Goal: Use online tool/utility: Utilize a website feature to perform a specific function

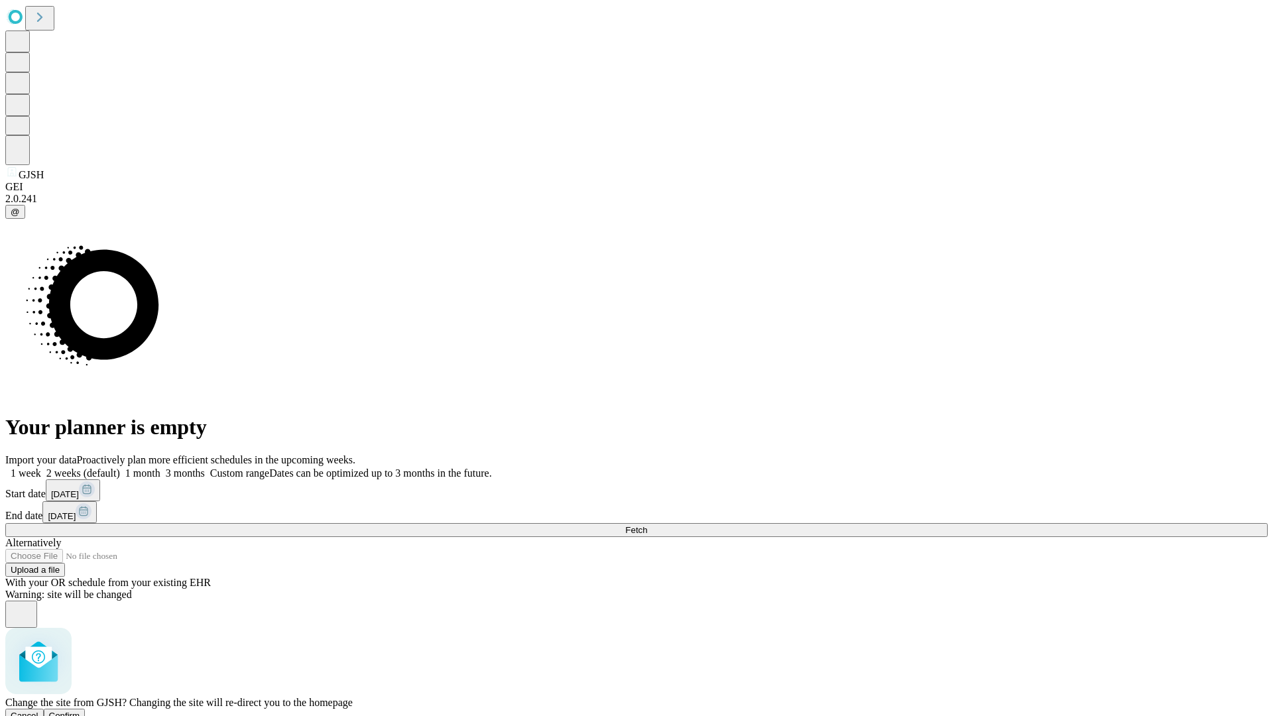
click at [80, 711] on span "Confirm" at bounding box center [64, 716] width 31 height 10
click at [120, 467] on label "2 weeks (default)" at bounding box center [80, 472] width 79 height 11
click at [647, 525] on span "Fetch" at bounding box center [636, 530] width 22 height 10
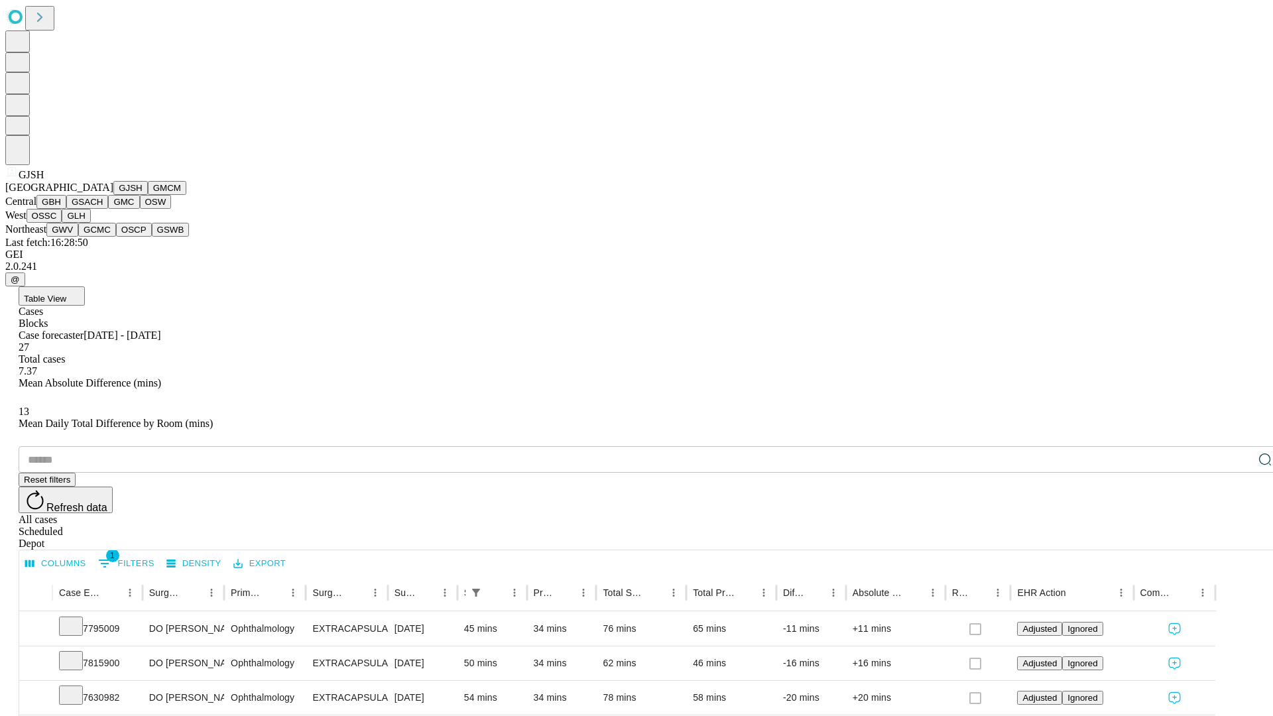
click at [148, 195] on button "GMCM" at bounding box center [167, 188] width 38 height 14
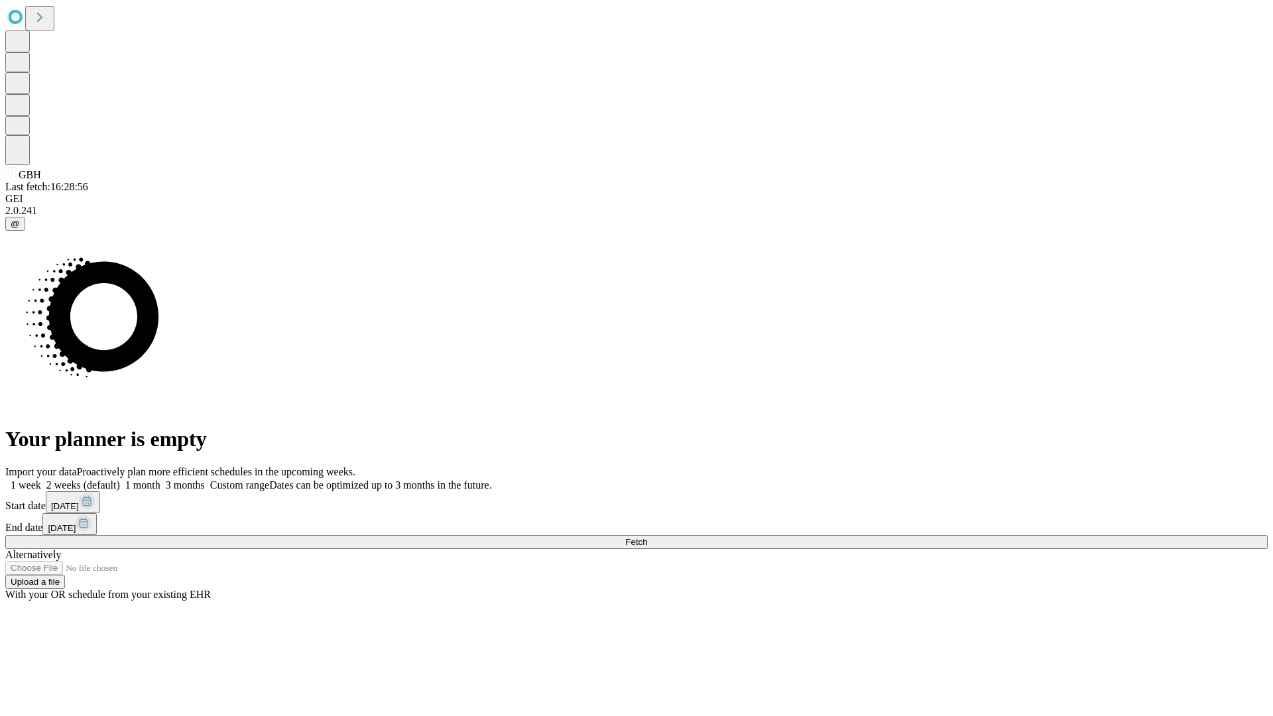
click at [120, 479] on label "2 weeks (default)" at bounding box center [80, 484] width 79 height 11
click at [647, 537] on span "Fetch" at bounding box center [636, 542] width 22 height 10
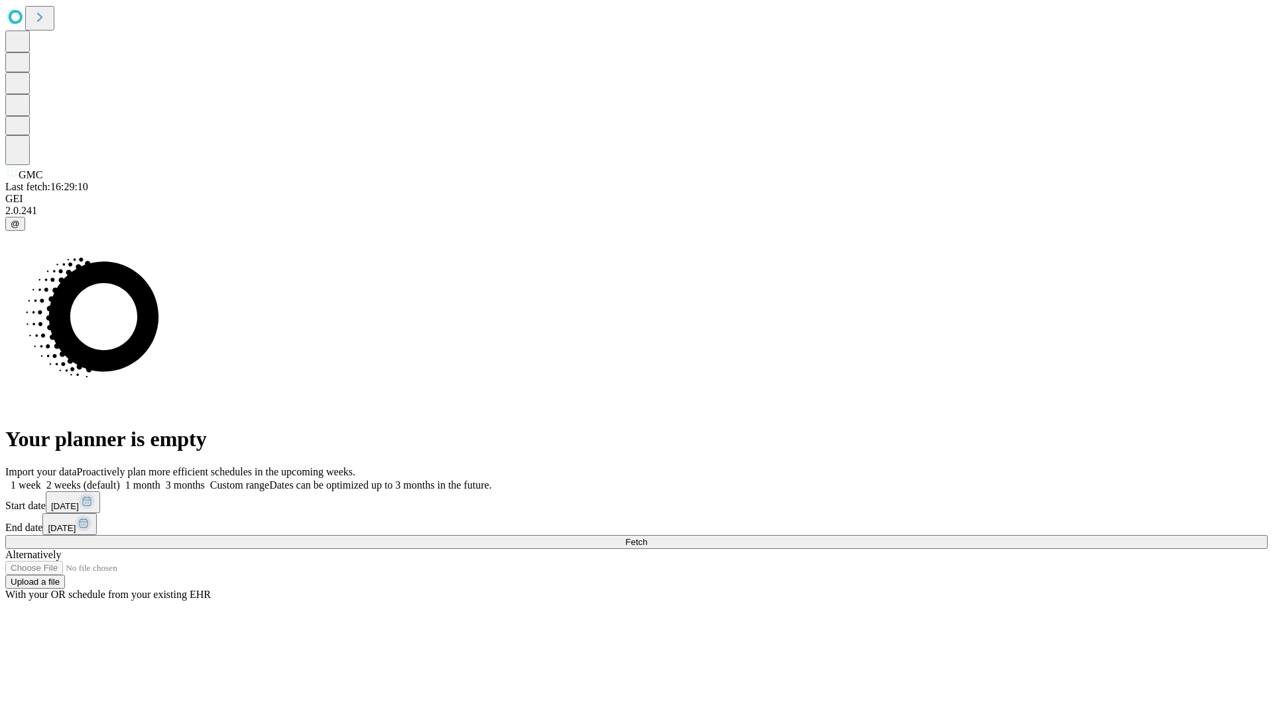
click at [120, 479] on label "2 weeks (default)" at bounding box center [80, 484] width 79 height 11
click at [647, 537] on span "Fetch" at bounding box center [636, 542] width 22 height 10
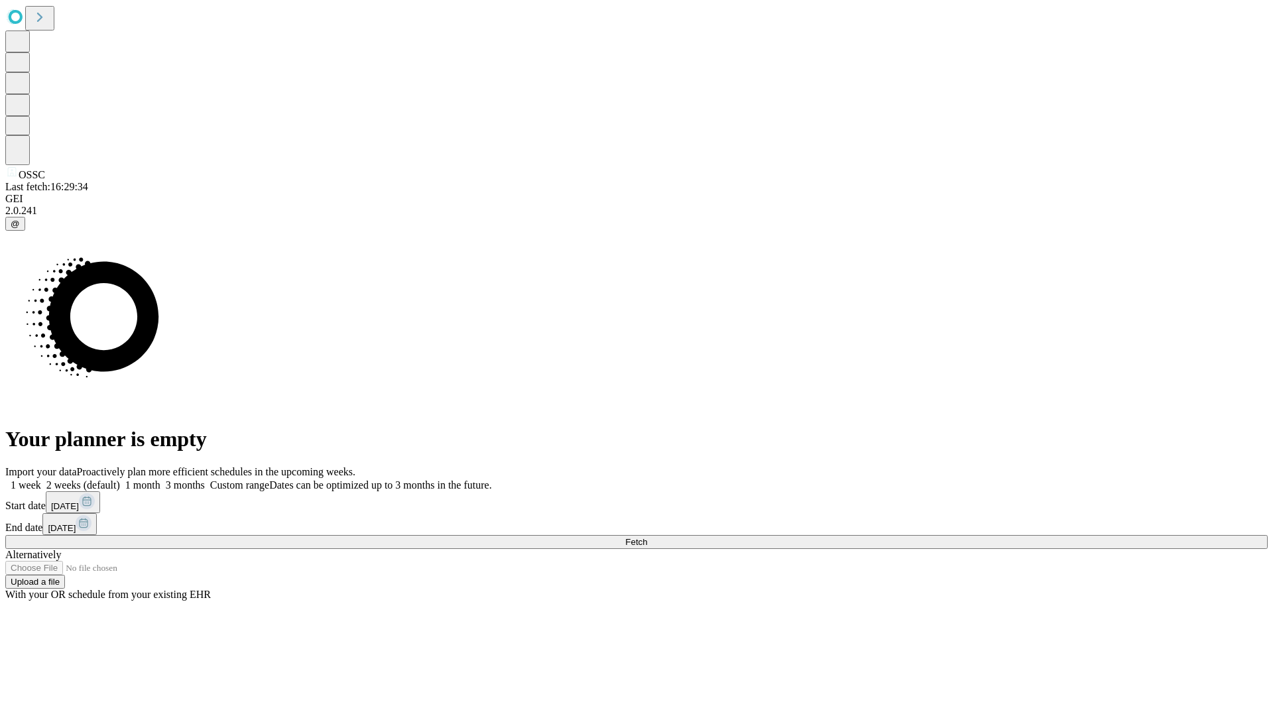
click at [120, 479] on label "2 weeks (default)" at bounding box center [80, 484] width 79 height 11
click at [647, 537] on span "Fetch" at bounding box center [636, 542] width 22 height 10
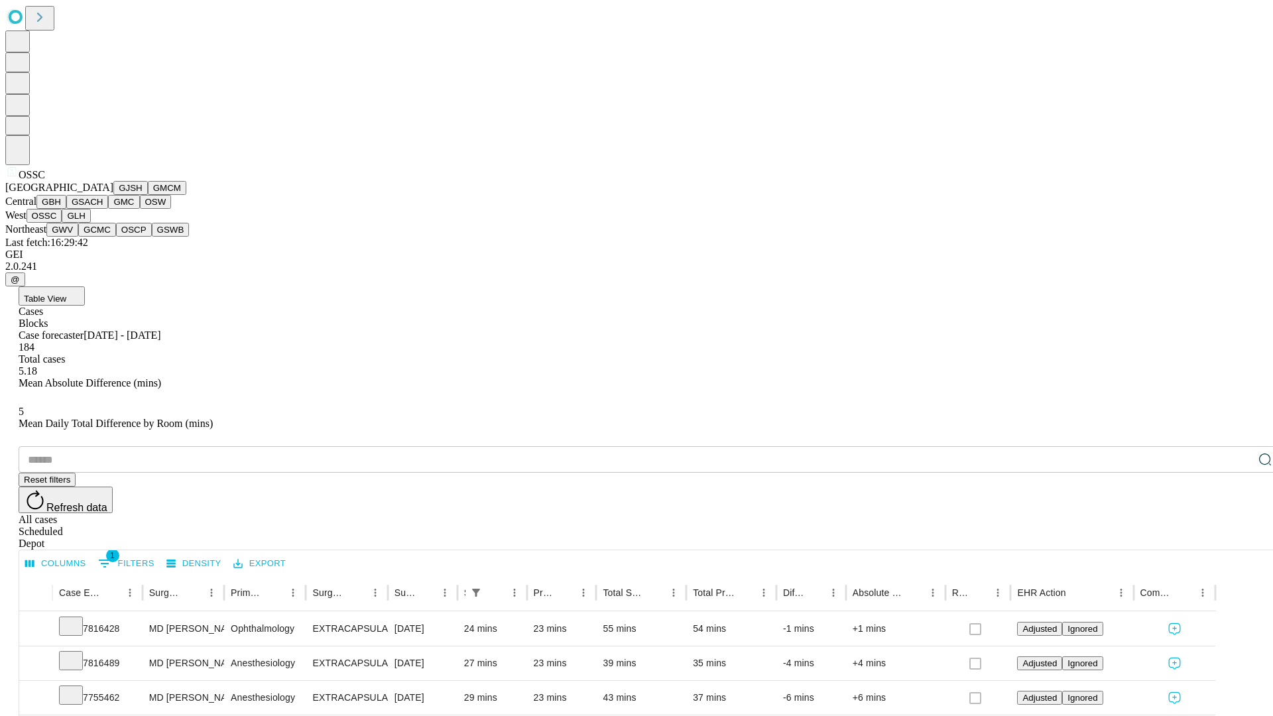
click at [90, 223] on button "GLH" at bounding box center [76, 216] width 29 height 14
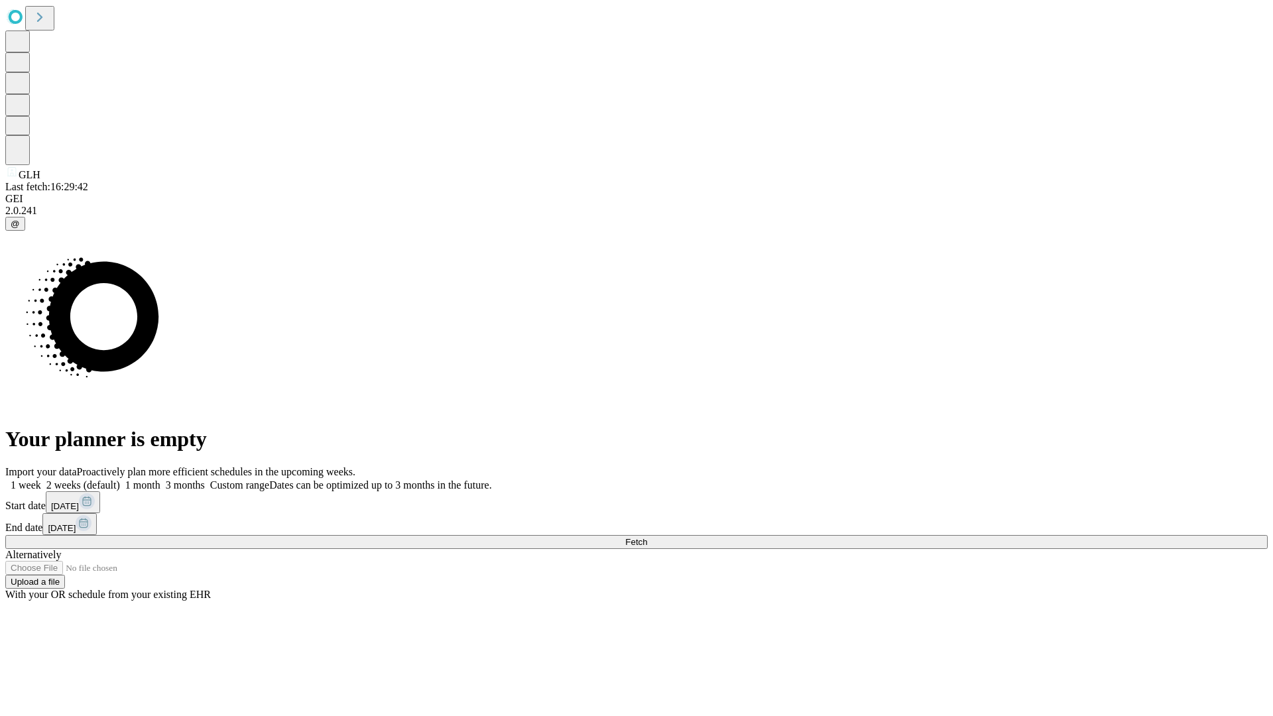
click at [120, 479] on label "2 weeks (default)" at bounding box center [80, 484] width 79 height 11
click at [647, 537] on span "Fetch" at bounding box center [636, 542] width 22 height 10
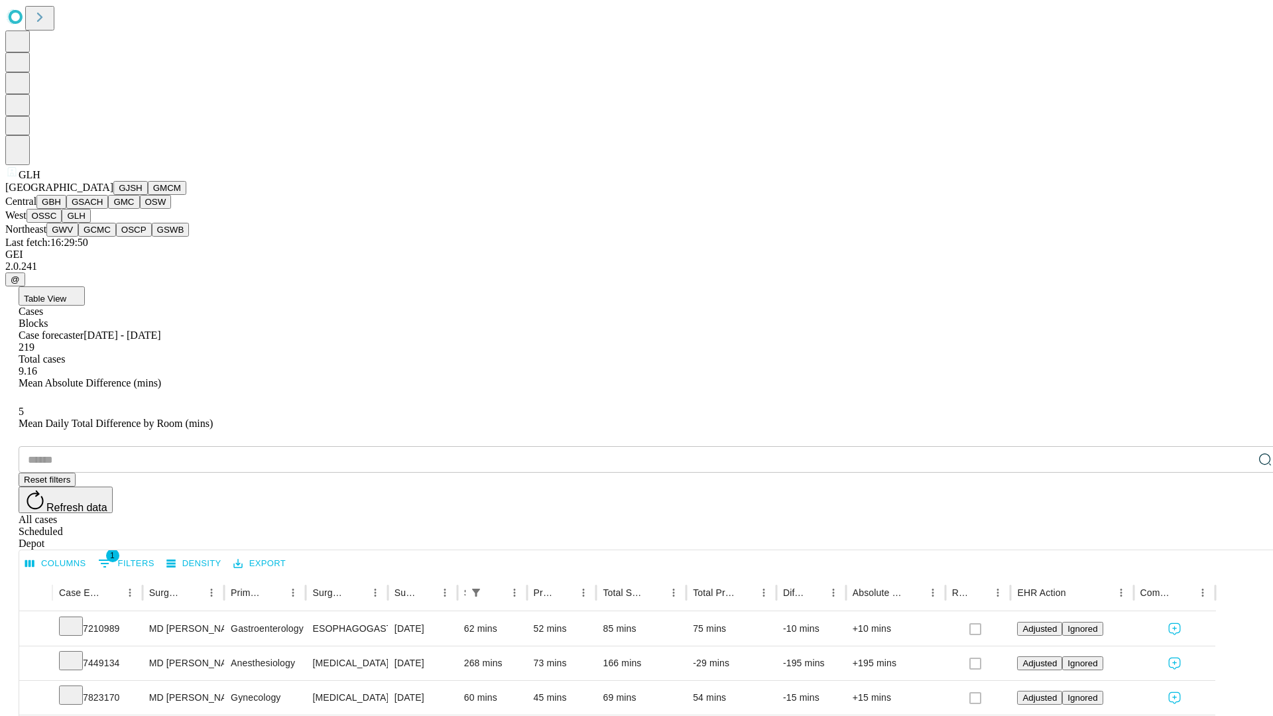
click at [78, 237] on button "GWV" at bounding box center [62, 230] width 32 height 14
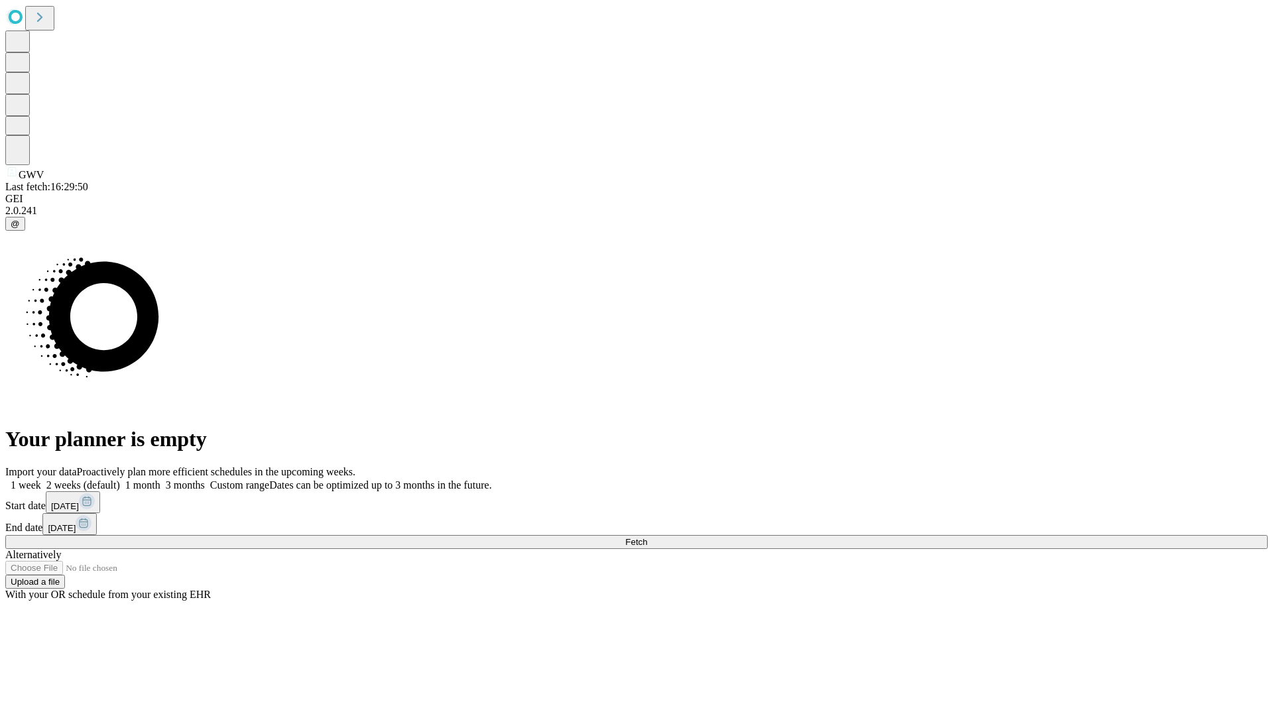
click at [120, 479] on label "2 weeks (default)" at bounding box center [80, 484] width 79 height 11
click at [647, 537] on span "Fetch" at bounding box center [636, 542] width 22 height 10
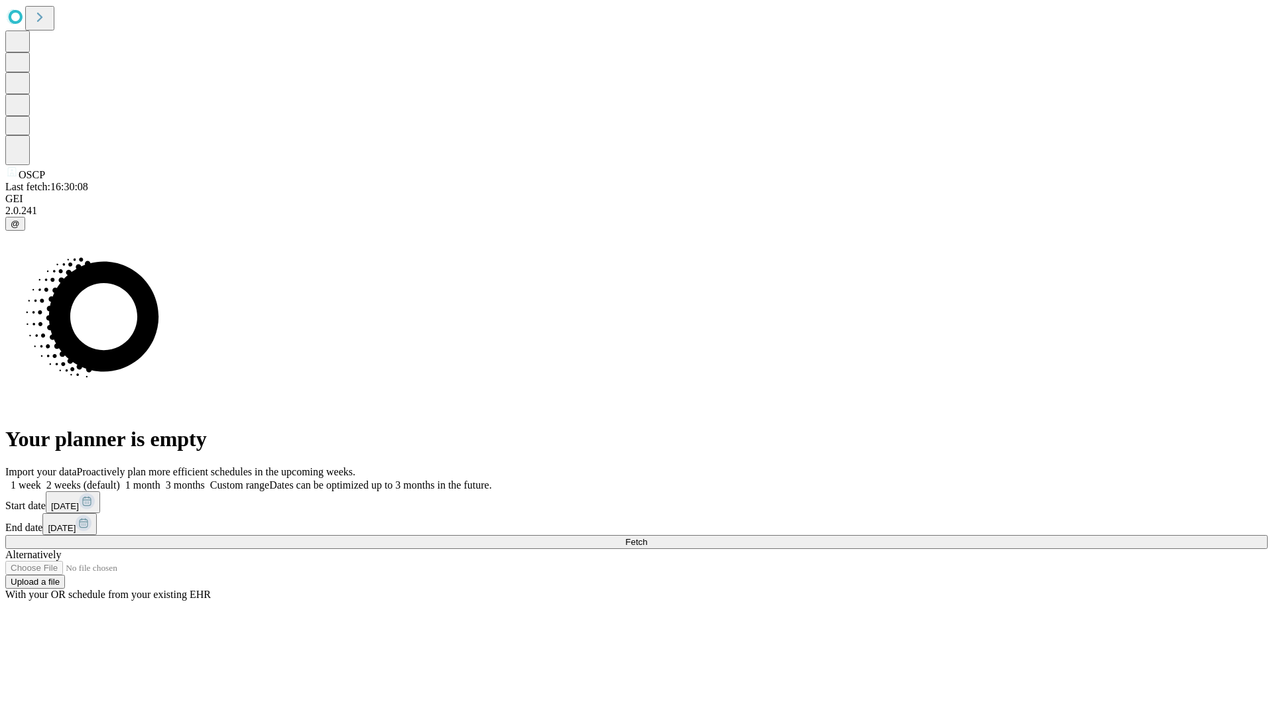
click at [120, 479] on label "2 weeks (default)" at bounding box center [80, 484] width 79 height 11
click at [647, 537] on span "Fetch" at bounding box center [636, 542] width 22 height 10
